Goal: Task Accomplishment & Management: Use online tool/utility

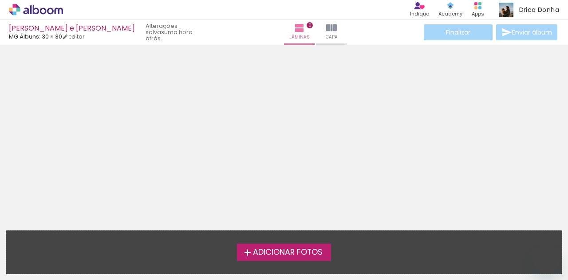
click at [269, 251] on span "Adicionar Fotos" at bounding box center [288, 253] width 70 height 8
click at [0, 0] on input "file" at bounding box center [0, 0] width 0 height 0
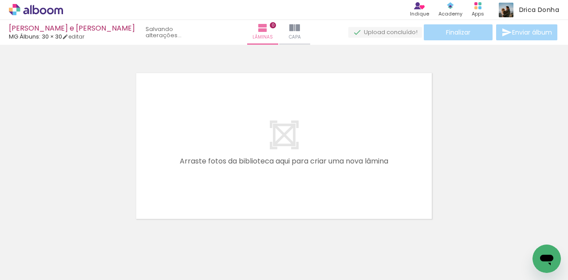
scroll to position [11, 0]
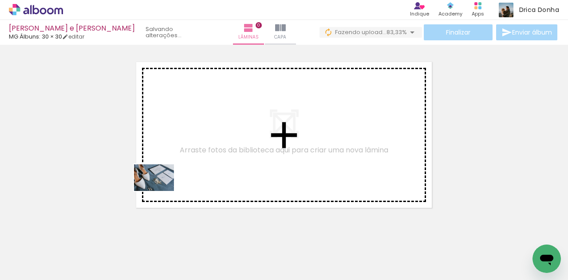
drag, startPoint x: 104, startPoint y: 251, endPoint x: 161, endPoint y: 191, distance: 82.5
click at [161, 191] on quentale-workspace at bounding box center [284, 140] width 568 height 280
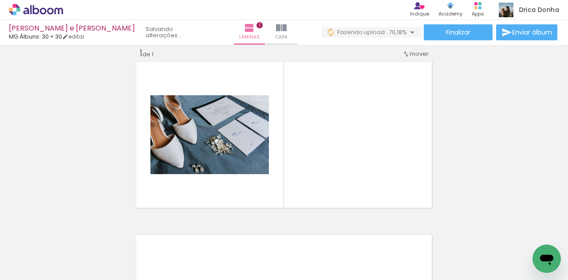
scroll to position [0, 0]
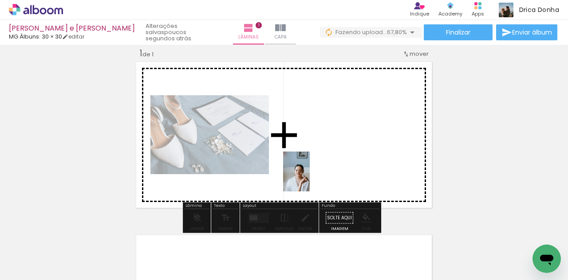
drag, startPoint x: 145, startPoint y: 252, endPoint x: 310, endPoint y: 178, distance: 180.9
click at [310, 178] on quentale-workspace at bounding box center [284, 140] width 568 height 280
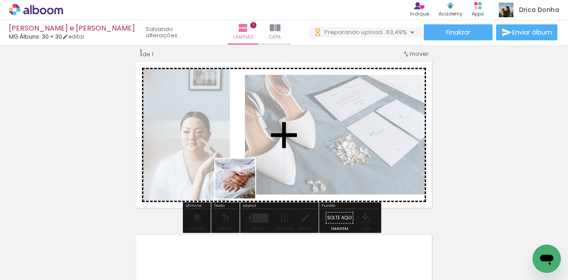
drag, startPoint x: 196, startPoint y: 248, endPoint x: 241, endPoint y: 185, distance: 76.9
click at [241, 185] on quentale-workspace at bounding box center [284, 140] width 568 height 280
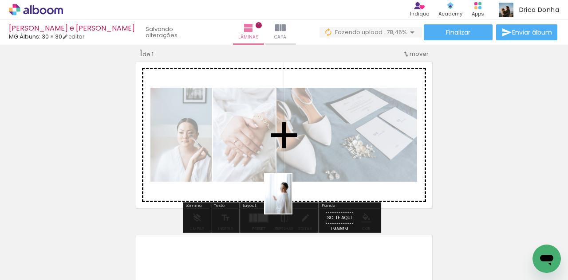
drag, startPoint x: 289, startPoint y: 244, endPoint x: 292, endPoint y: 201, distance: 43.1
click at [292, 201] on quentale-workspace at bounding box center [284, 140] width 568 height 280
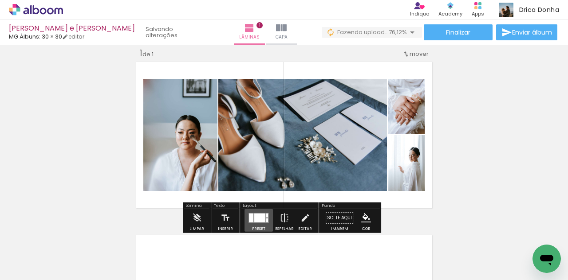
click at [260, 217] on div at bounding box center [259, 217] width 11 height 9
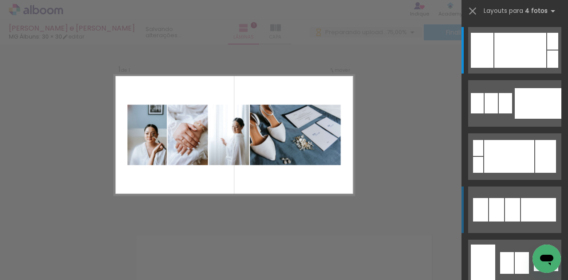
click at [491, 213] on div at bounding box center [496, 210] width 15 height 24
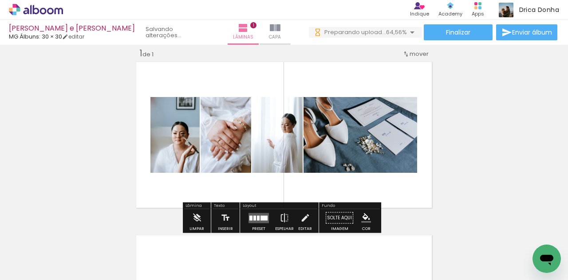
click at [260, 212] on div at bounding box center [259, 218] width 24 height 18
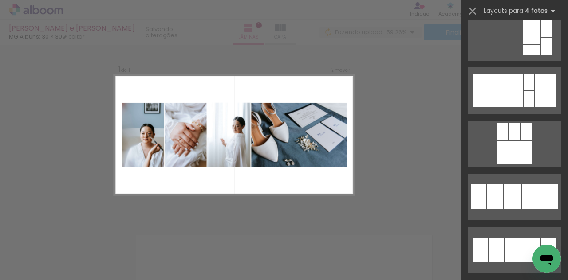
scroll to position [1080, 0]
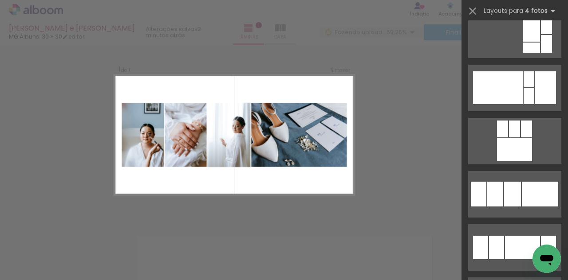
click at [508, 206] on div at bounding box center [512, 194] width 17 height 25
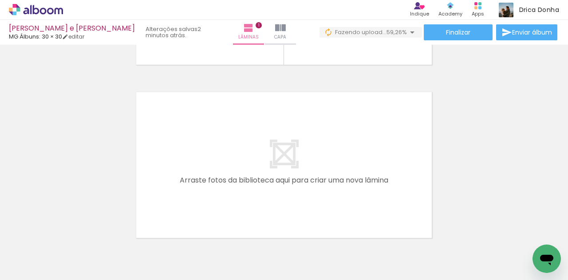
scroll to position [165, 0]
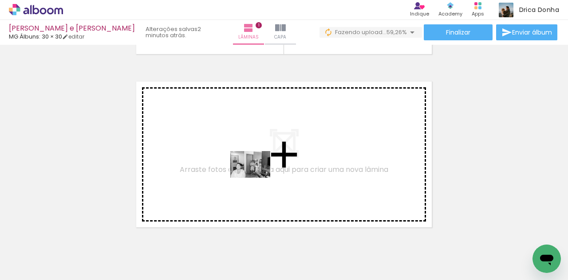
drag, startPoint x: 246, startPoint y: 247, endPoint x: 257, endPoint y: 178, distance: 69.7
click at [257, 178] on quentale-workspace at bounding box center [284, 140] width 568 height 280
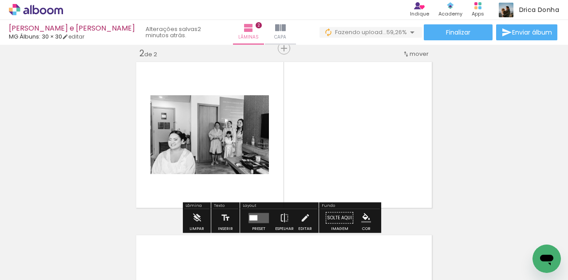
scroll to position [185, 0]
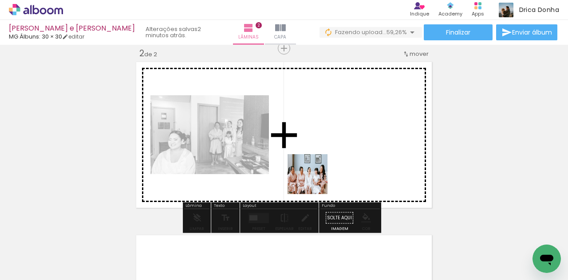
drag, startPoint x: 342, startPoint y: 248, endPoint x: 310, endPoint y: 169, distance: 84.8
click at [310, 169] on quentale-workspace at bounding box center [284, 140] width 568 height 280
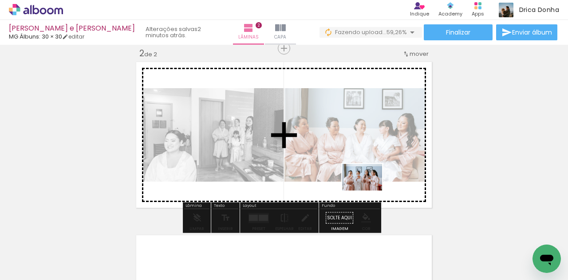
drag, startPoint x: 487, startPoint y: 254, endPoint x: 369, endPoint y: 191, distance: 134.2
click at [369, 191] on quentale-workspace at bounding box center [284, 140] width 568 height 280
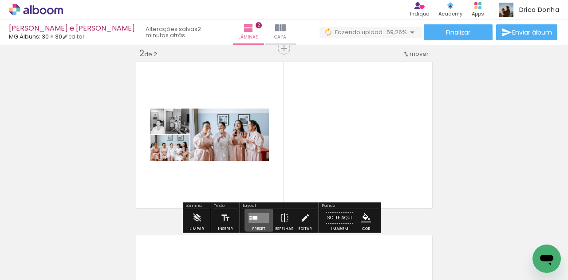
click at [258, 212] on div at bounding box center [259, 218] width 24 height 18
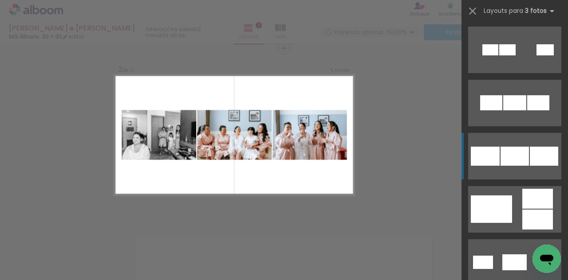
scroll to position [63, 0]
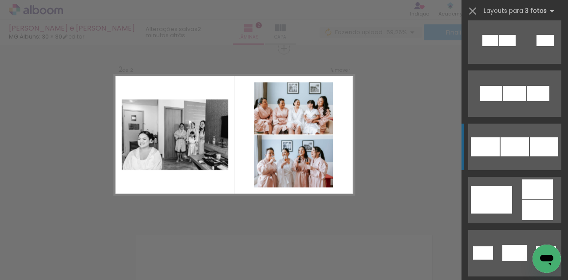
click at [488, 203] on div at bounding box center [491, 200] width 41 height 28
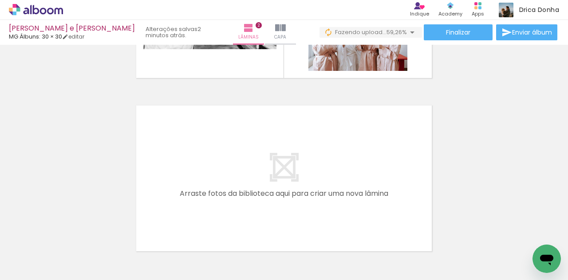
scroll to position [0, 377]
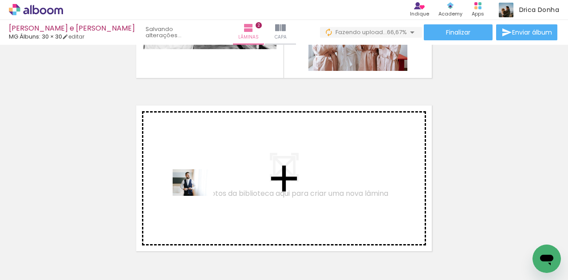
drag, startPoint x: 211, startPoint y: 254, endPoint x: 199, endPoint y: 196, distance: 58.9
click at [199, 196] on quentale-workspace at bounding box center [284, 140] width 568 height 280
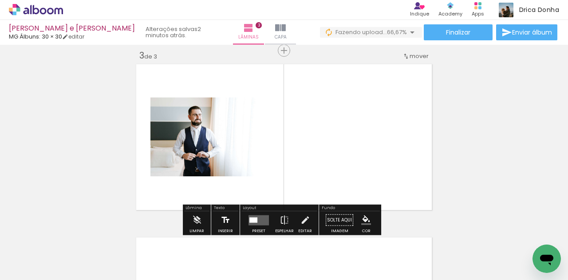
scroll to position [358, 0]
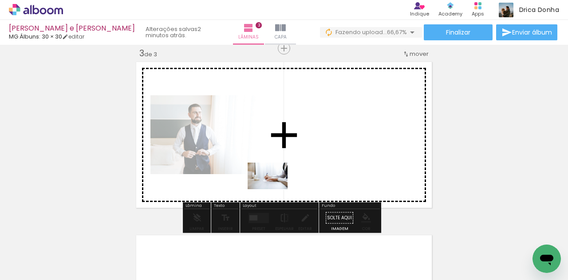
drag, startPoint x: 266, startPoint y: 245, endPoint x: 274, endPoint y: 189, distance: 56.1
click at [274, 189] on quentale-workspace at bounding box center [284, 140] width 568 height 280
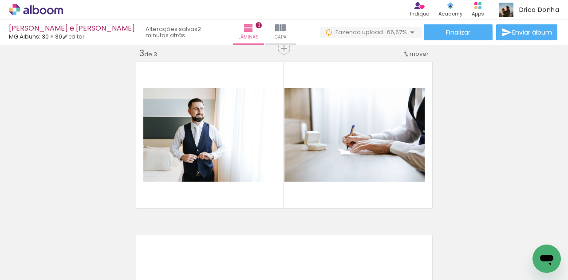
scroll to position [0, 681]
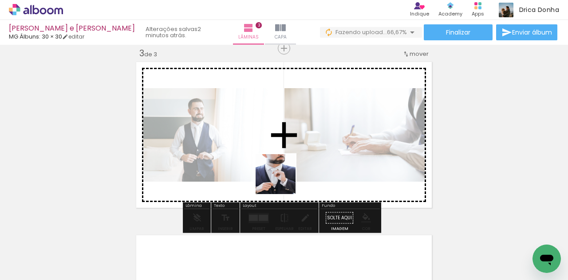
drag, startPoint x: 310, startPoint y: 244, endPoint x: 280, endPoint y: 178, distance: 72.3
click at [280, 178] on quentale-workspace at bounding box center [284, 140] width 568 height 280
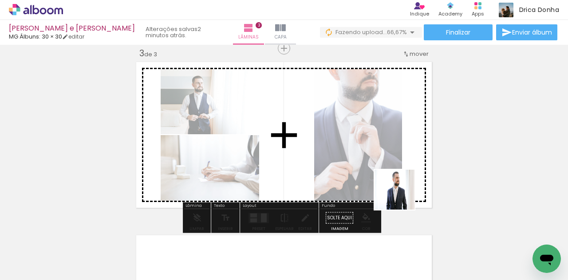
drag, startPoint x: 401, startPoint y: 252, endPoint x: 401, endPoint y: 190, distance: 62.1
click at [401, 190] on quentale-workspace at bounding box center [284, 140] width 568 height 280
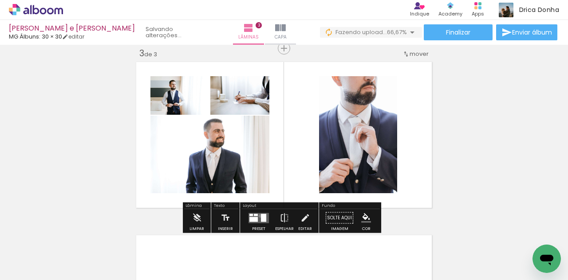
click at [258, 216] on quentale-layouter at bounding box center [258, 218] width 20 height 10
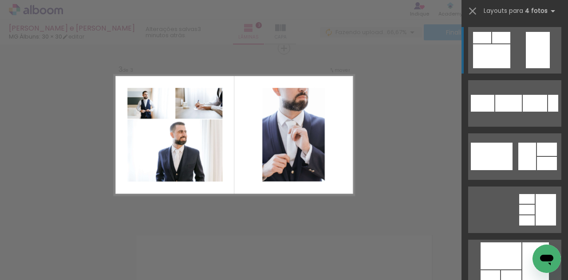
scroll to position [0, 0]
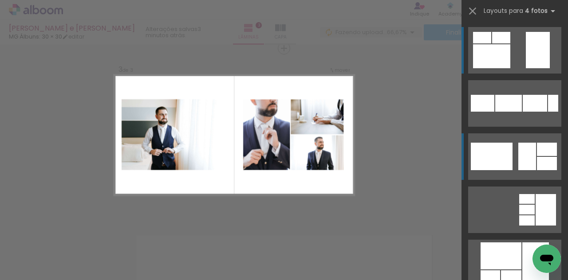
click at [496, 156] on div at bounding box center [492, 157] width 42 height 28
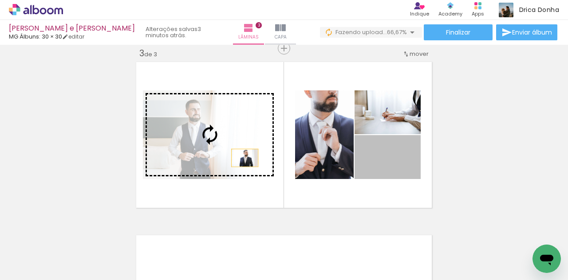
drag, startPoint x: 404, startPoint y: 163, endPoint x: 241, endPoint y: 158, distance: 162.5
click at [0, 0] on slot at bounding box center [0, 0] width 0 height 0
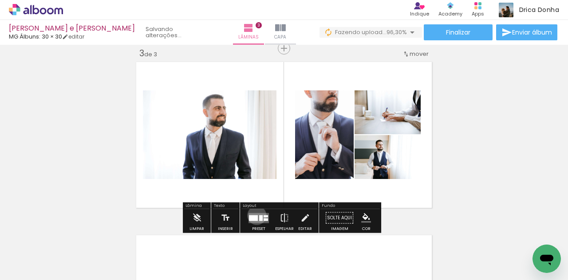
click at [255, 215] on div at bounding box center [253, 218] width 9 height 6
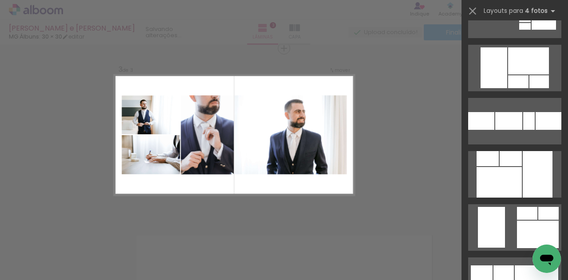
scroll to position [2072, 0]
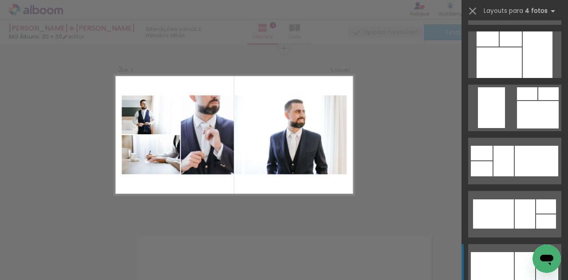
click at [508, 160] on div at bounding box center [503, 161] width 20 height 31
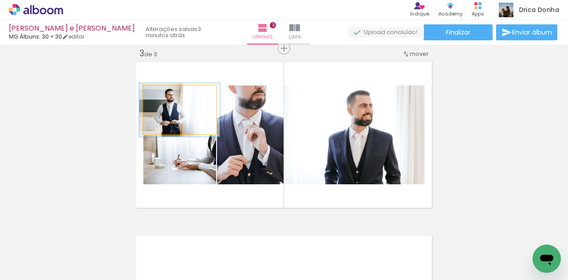
type paper-slider "110"
click at [166, 96] on div at bounding box center [167, 95] width 8 height 8
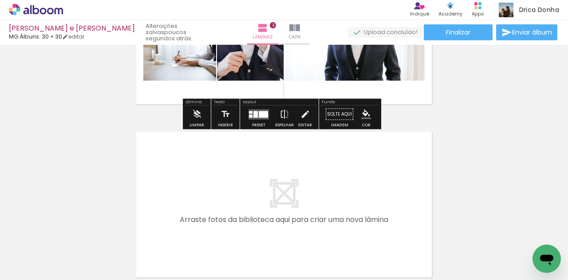
scroll to position [502, 0]
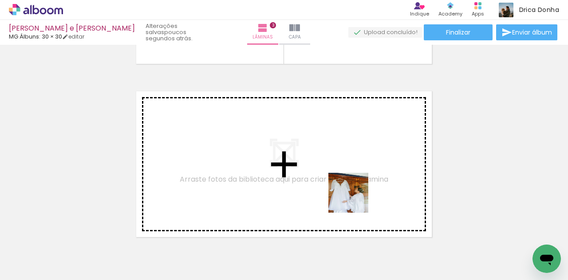
drag, startPoint x: 429, startPoint y: 246, endPoint x: 335, endPoint y: 189, distance: 109.7
click at [335, 189] on quentale-workspace at bounding box center [284, 140] width 568 height 280
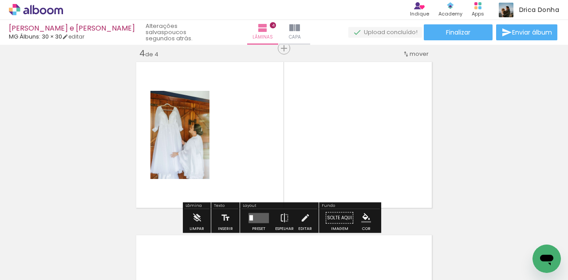
scroll to position [0, 283]
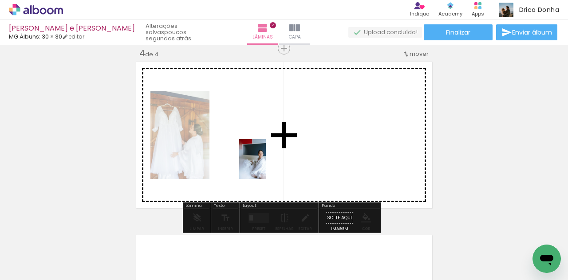
drag, startPoint x: 109, startPoint y: 254, endPoint x: 265, endPoint y: 165, distance: 179.4
click at [265, 165] on quentale-workspace at bounding box center [284, 140] width 568 height 280
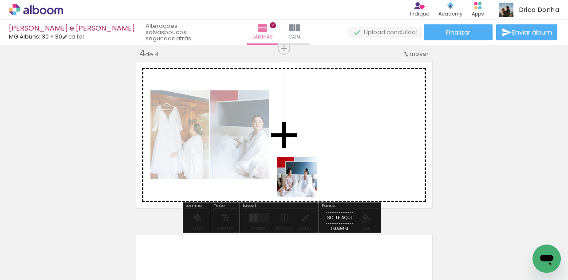
drag, startPoint x: 157, startPoint y: 250, endPoint x: 370, endPoint y: 152, distance: 234.9
click at [370, 152] on quentale-workspace at bounding box center [284, 140] width 568 height 280
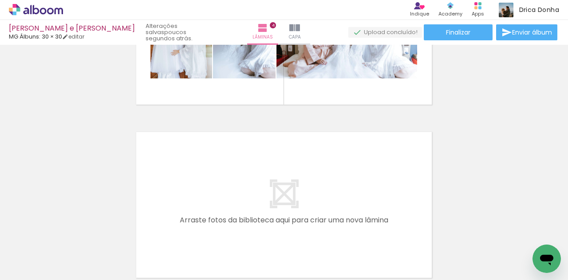
scroll to position [0, 249]
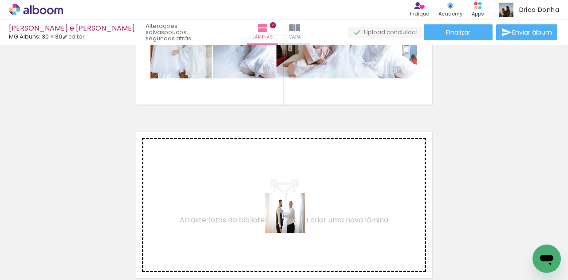
drag, startPoint x: 292, startPoint y: 257, endPoint x: 292, endPoint y: 220, distance: 36.8
click at [292, 220] on quentale-workspace at bounding box center [284, 140] width 568 height 280
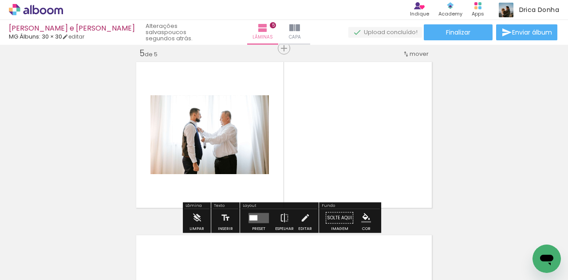
scroll to position [0, 332]
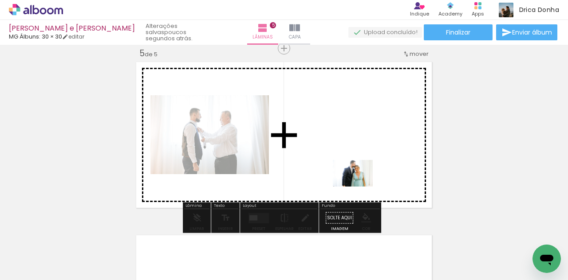
drag, startPoint x: 366, startPoint y: 258, endPoint x: 359, endPoint y: 187, distance: 71.3
click at [359, 187] on quentale-workspace at bounding box center [284, 140] width 568 height 280
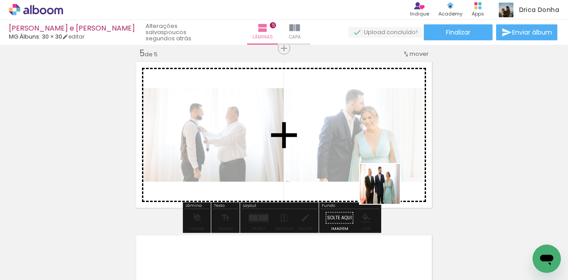
drag, startPoint x: 401, startPoint y: 248, endPoint x: 381, endPoint y: 181, distance: 70.2
click at [381, 181] on quentale-workspace at bounding box center [284, 140] width 568 height 280
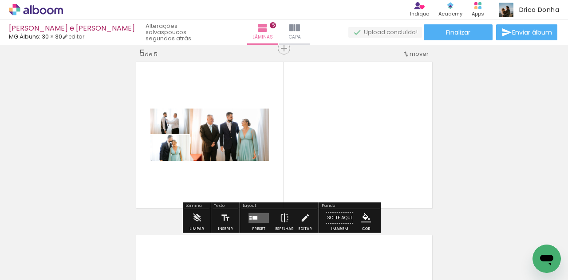
scroll to position [0, 531]
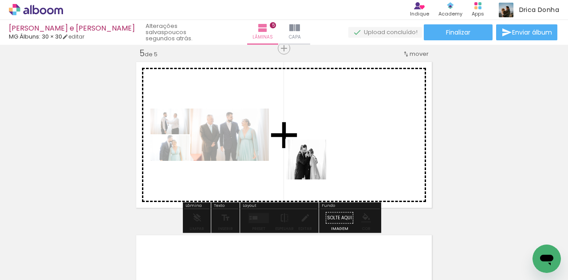
drag, startPoint x: 304, startPoint y: 251, endPoint x: 312, endPoint y: 162, distance: 88.7
click at [312, 162] on quentale-workspace at bounding box center [284, 140] width 568 height 280
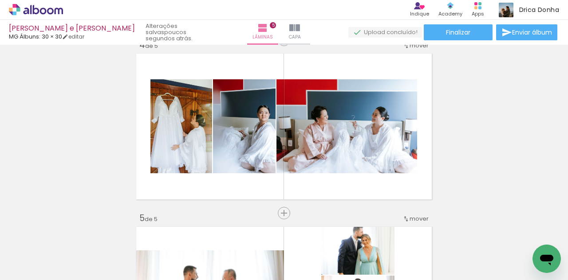
scroll to position [531, 0]
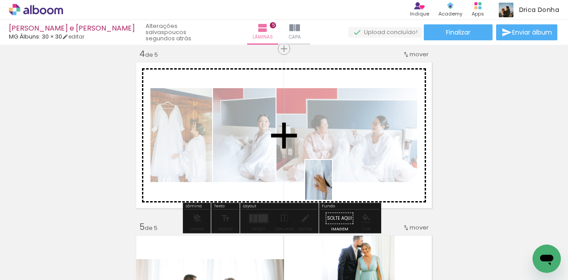
drag, startPoint x: 357, startPoint y: 243, endPoint x: 332, endPoint y: 187, distance: 61.8
click at [332, 187] on quentale-workspace at bounding box center [284, 140] width 568 height 280
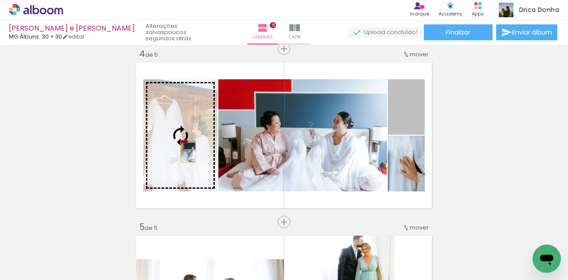
drag, startPoint x: 402, startPoint y: 124, endPoint x: 184, endPoint y: 151, distance: 220.5
click at [0, 0] on slot at bounding box center [0, 0] width 0 height 0
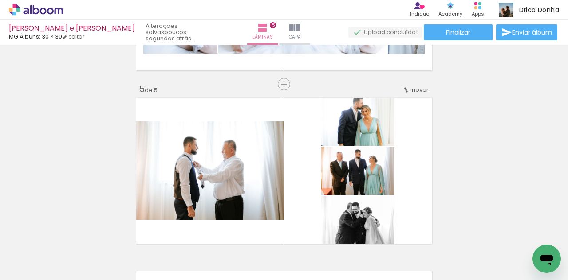
scroll to position [712, 0]
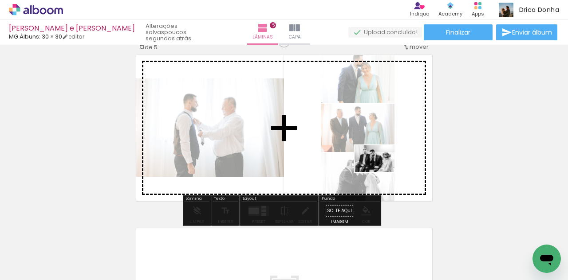
drag, startPoint x: 409, startPoint y: 250, endPoint x: 382, endPoint y: 172, distance: 82.2
click at [382, 172] on quentale-workspace at bounding box center [284, 140] width 568 height 280
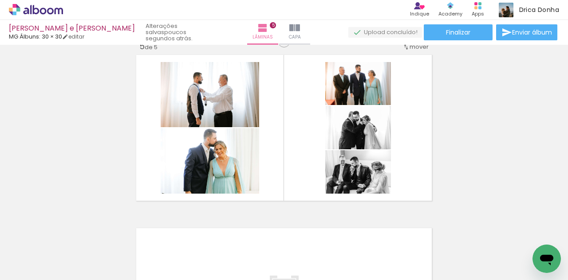
scroll to position [0, 673]
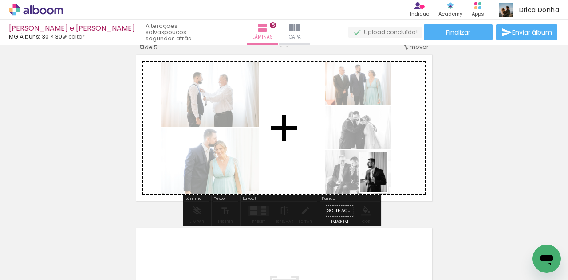
drag, startPoint x: 358, startPoint y: 252, endPoint x: 387, endPoint y: 179, distance: 78.8
click at [387, 179] on quentale-workspace at bounding box center [284, 140] width 568 height 280
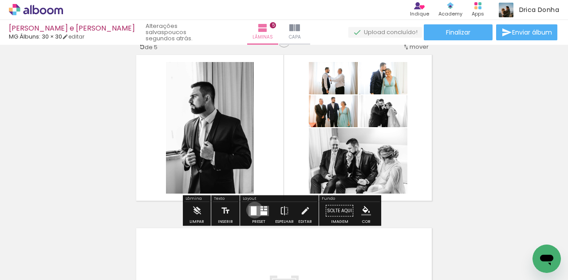
click at [252, 210] on div at bounding box center [254, 210] width 6 height 9
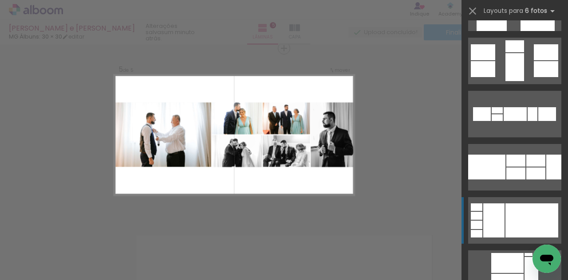
scroll to position [735, 0]
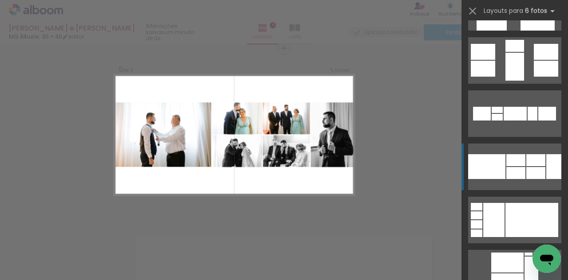
click at [507, 172] on div at bounding box center [515, 173] width 19 height 12
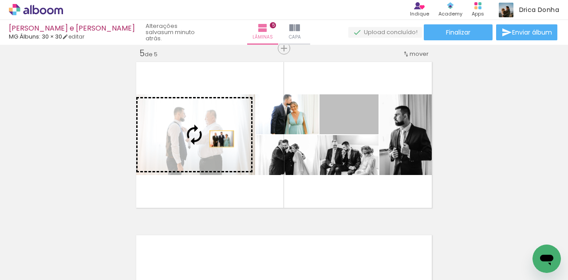
drag, startPoint x: 361, startPoint y: 128, endPoint x: 218, endPoint y: 139, distance: 143.7
click at [0, 0] on slot at bounding box center [0, 0] width 0 height 0
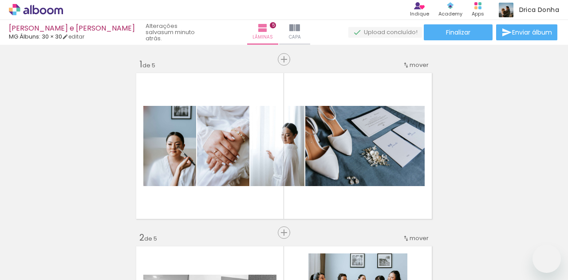
click at [0, 0] on slot at bounding box center [0, 0] width 0 height 0
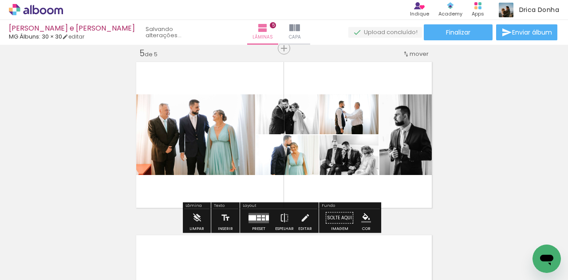
scroll to position [0, 673]
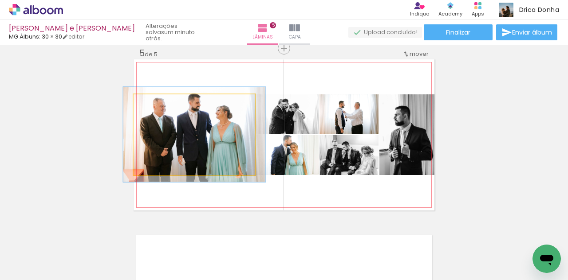
drag, startPoint x: 152, startPoint y: 105, endPoint x: 157, endPoint y: 105, distance: 5.3
type paper-slider "117"
click at [157, 105] on div at bounding box center [160, 104] width 8 height 8
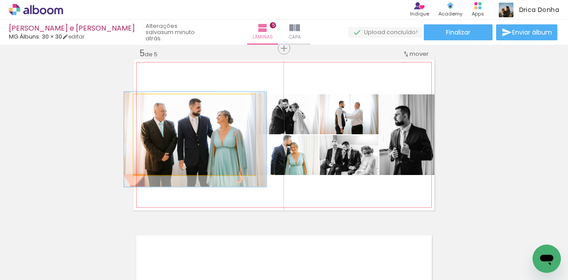
drag, startPoint x: 198, startPoint y: 147, endPoint x: 199, endPoint y: 152, distance: 5.0
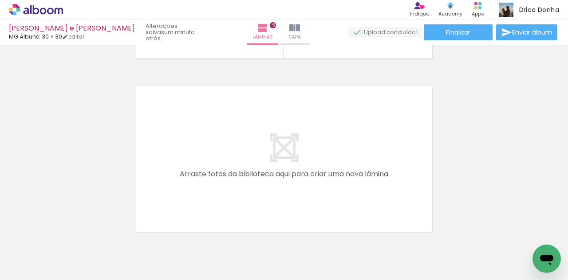
scroll to position [874, 0]
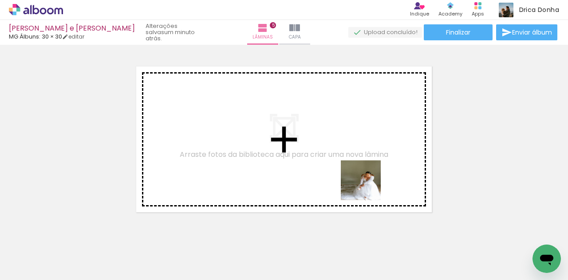
drag, startPoint x: 459, startPoint y: 245, endPoint x: 357, endPoint y: 178, distance: 122.2
click at [357, 178] on quentale-workspace at bounding box center [284, 140] width 568 height 280
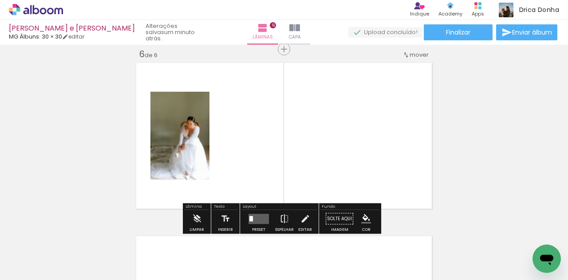
scroll to position [879, 0]
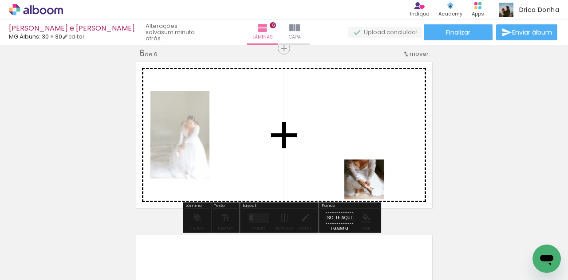
drag, startPoint x: 508, startPoint y: 238, endPoint x: 339, endPoint y: 169, distance: 182.3
click at [339, 169] on quentale-workspace at bounding box center [284, 140] width 568 height 280
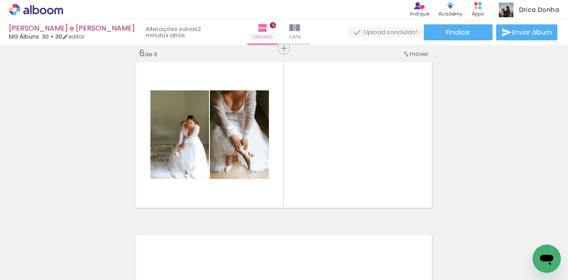
scroll to position [0, 988]
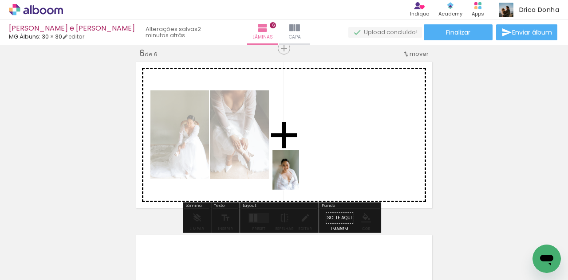
drag, startPoint x: 248, startPoint y: 254, endPoint x: 299, endPoint y: 177, distance: 92.3
click at [299, 177] on quentale-workspace at bounding box center [284, 140] width 568 height 280
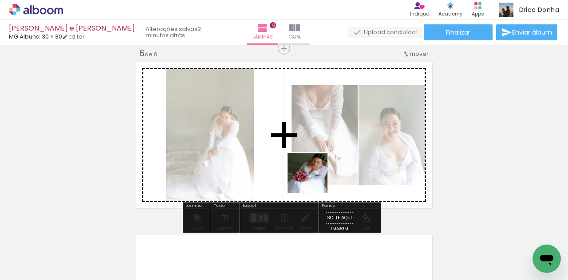
drag, startPoint x: 299, startPoint y: 240, endPoint x: 313, endPoint y: 179, distance: 62.8
click at [313, 179] on quentale-workspace at bounding box center [284, 140] width 568 height 280
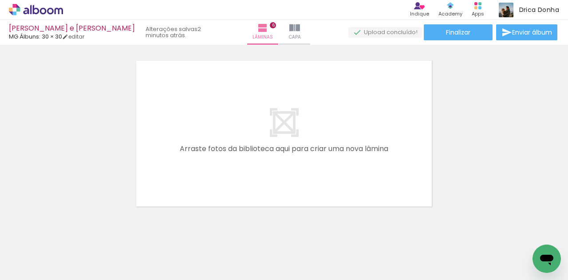
scroll to position [1054, 0]
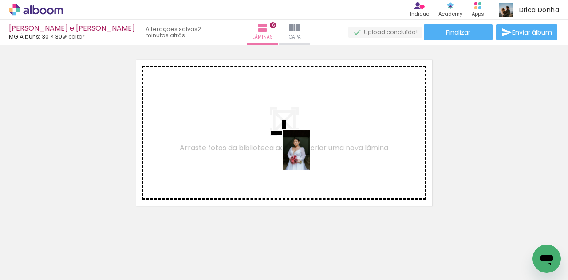
drag, startPoint x: 395, startPoint y: 251, endPoint x: 310, endPoint y: 157, distance: 127.2
click at [310, 157] on quentale-workspace at bounding box center [284, 140] width 568 height 280
